Goal: Task Accomplishment & Management: Manage account settings

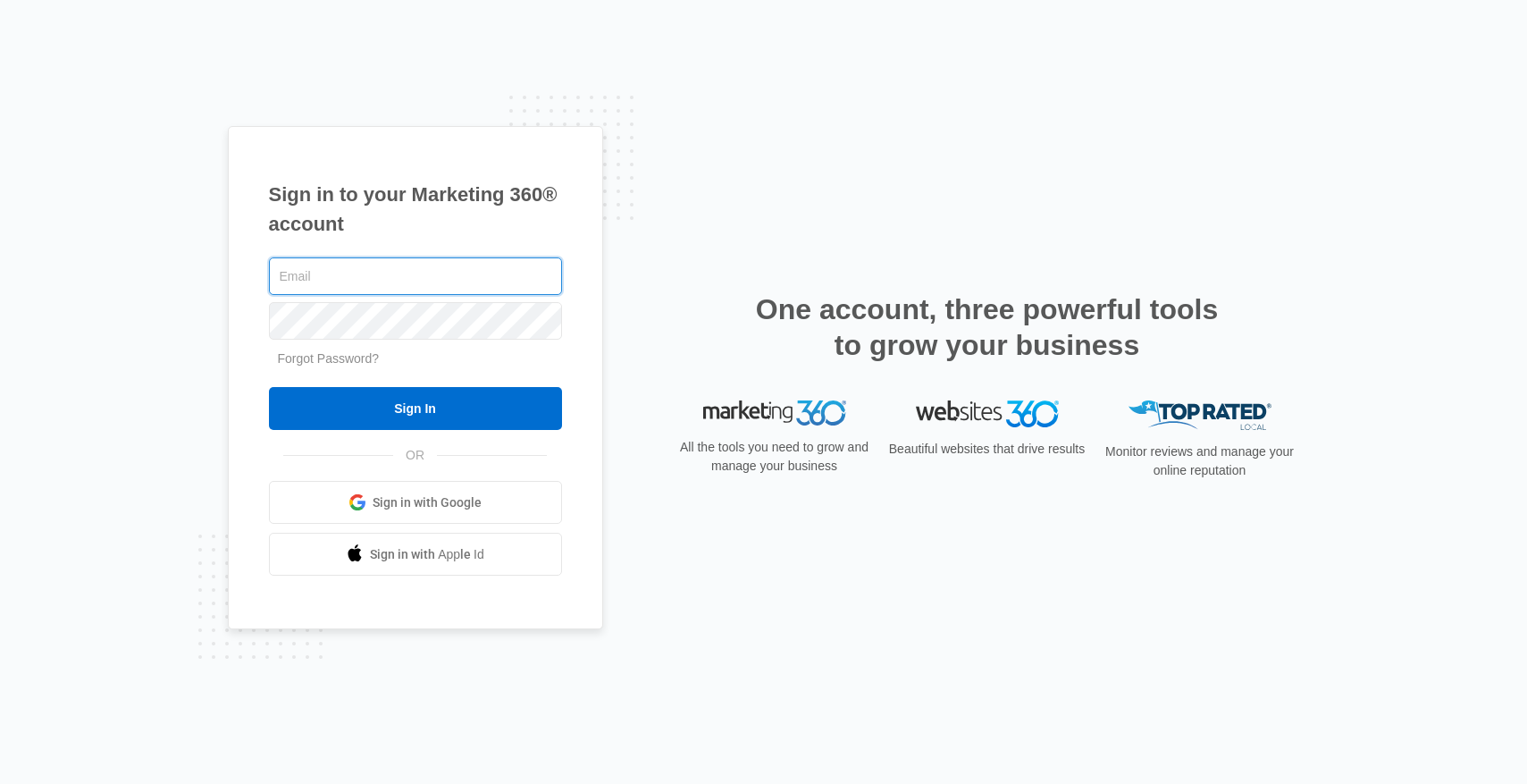
click at [428, 276] on input "text" at bounding box center [415, 276] width 293 height 38
click at [379, 282] on input "text" at bounding box center [415, 276] width 293 height 38
paste input "jimsavageconstruction@gmail.com"
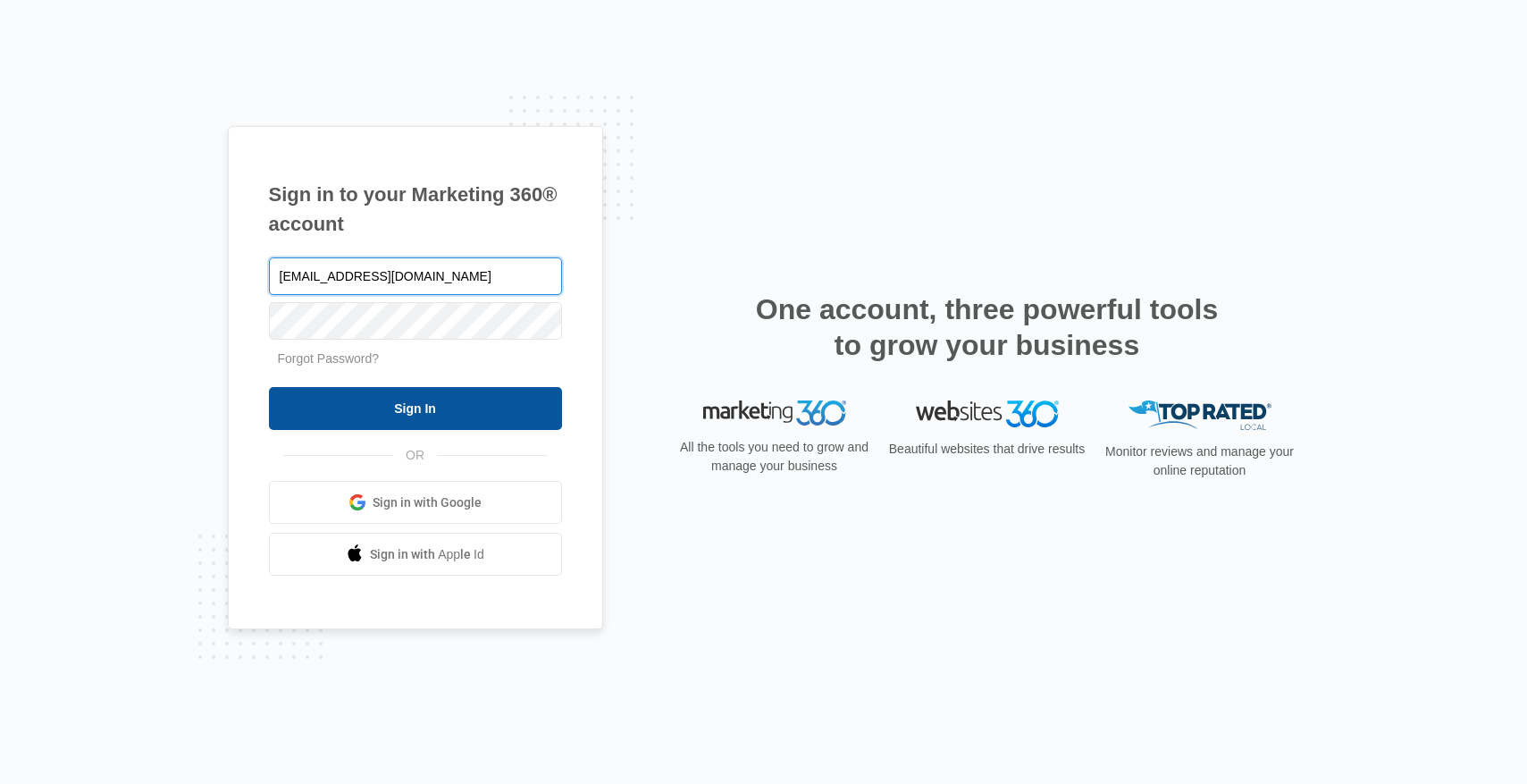
type input "jimsavageconstruction@gmail.com"
click at [410, 411] on input "Sign In" at bounding box center [415, 408] width 293 height 43
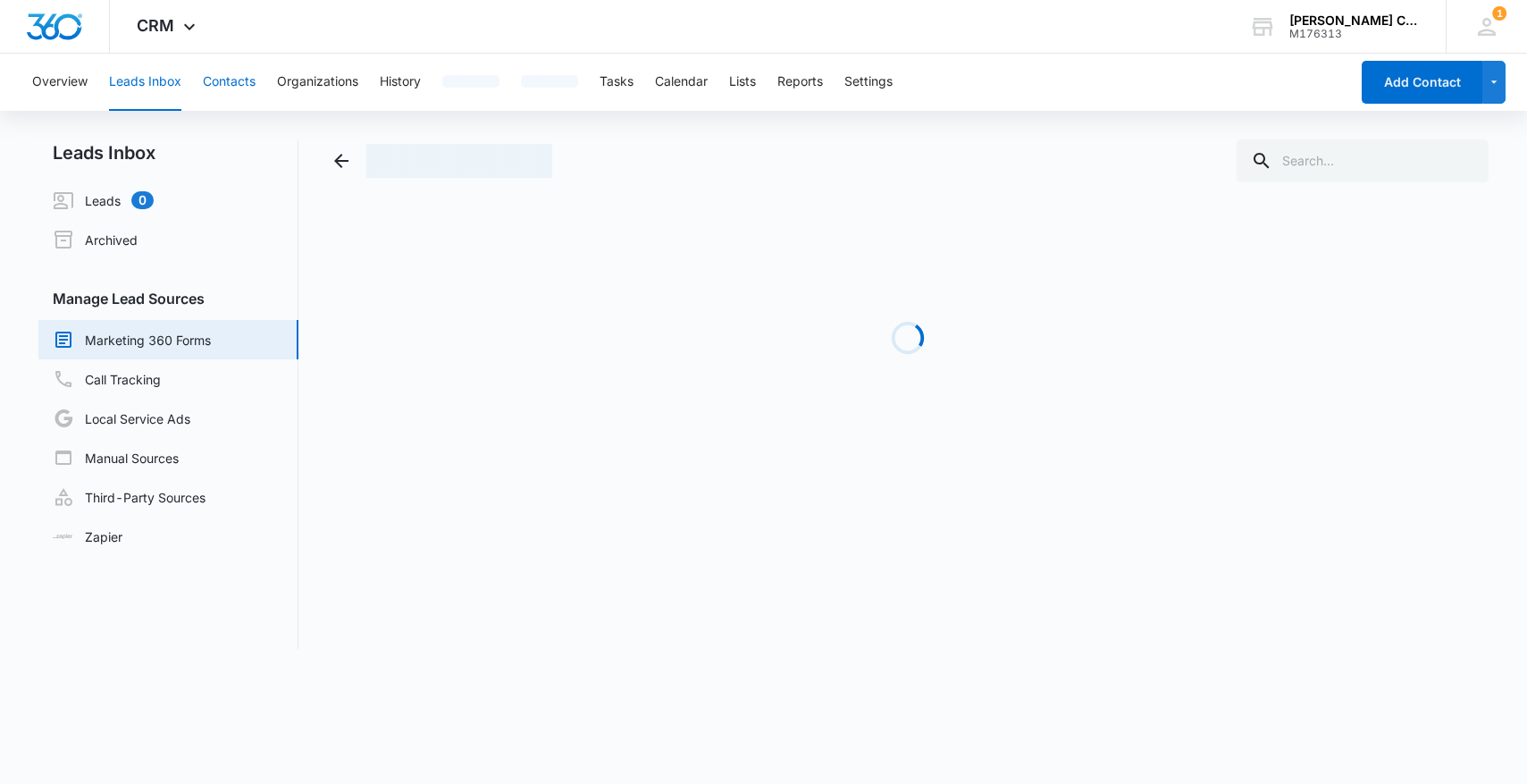
click at [218, 88] on button "Contacts" at bounding box center [229, 82] width 53 height 57
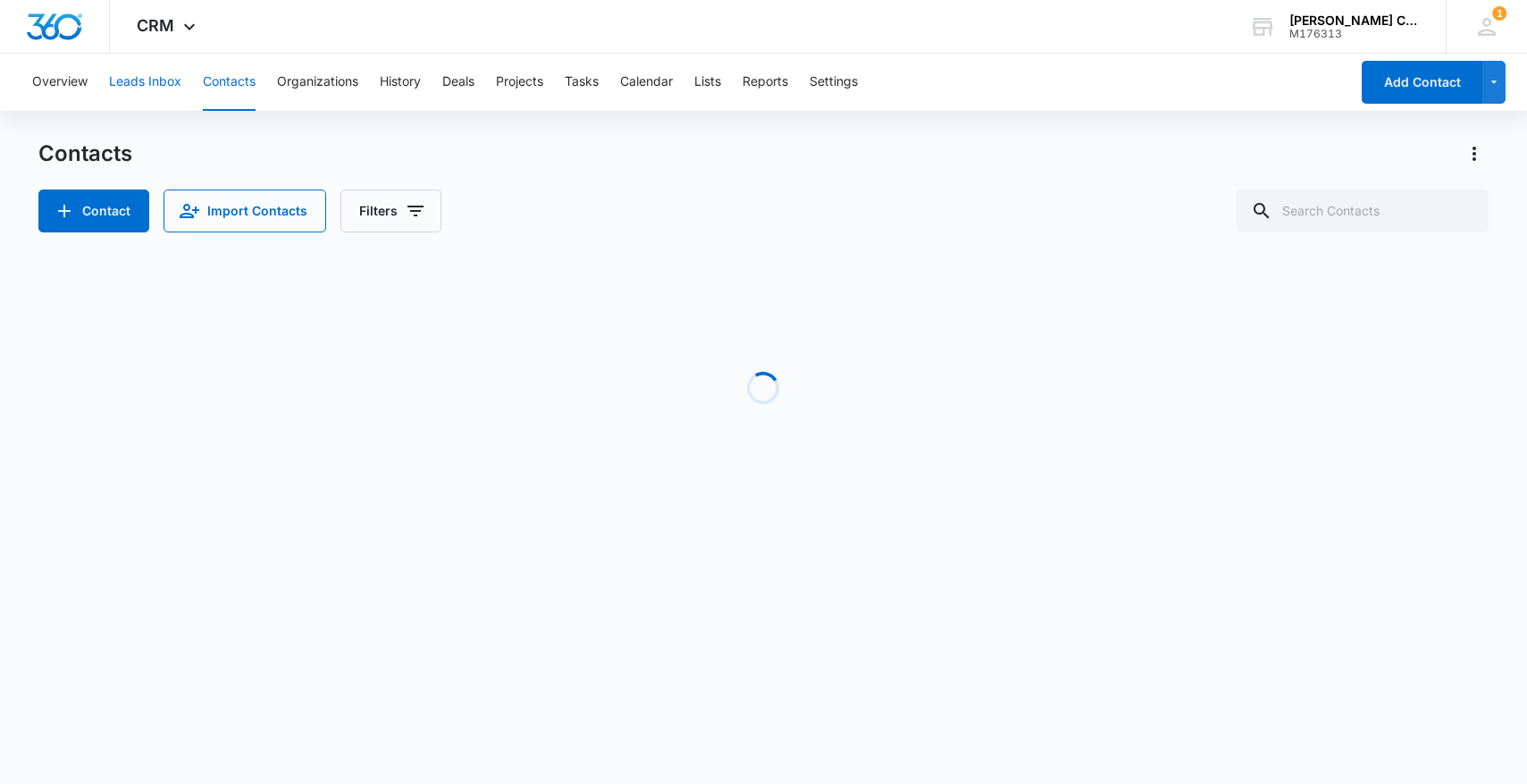
click at [158, 79] on button "Leads Inbox" at bounding box center [145, 82] width 72 height 57
